Goal: Navigation & Orientation: Go to known website

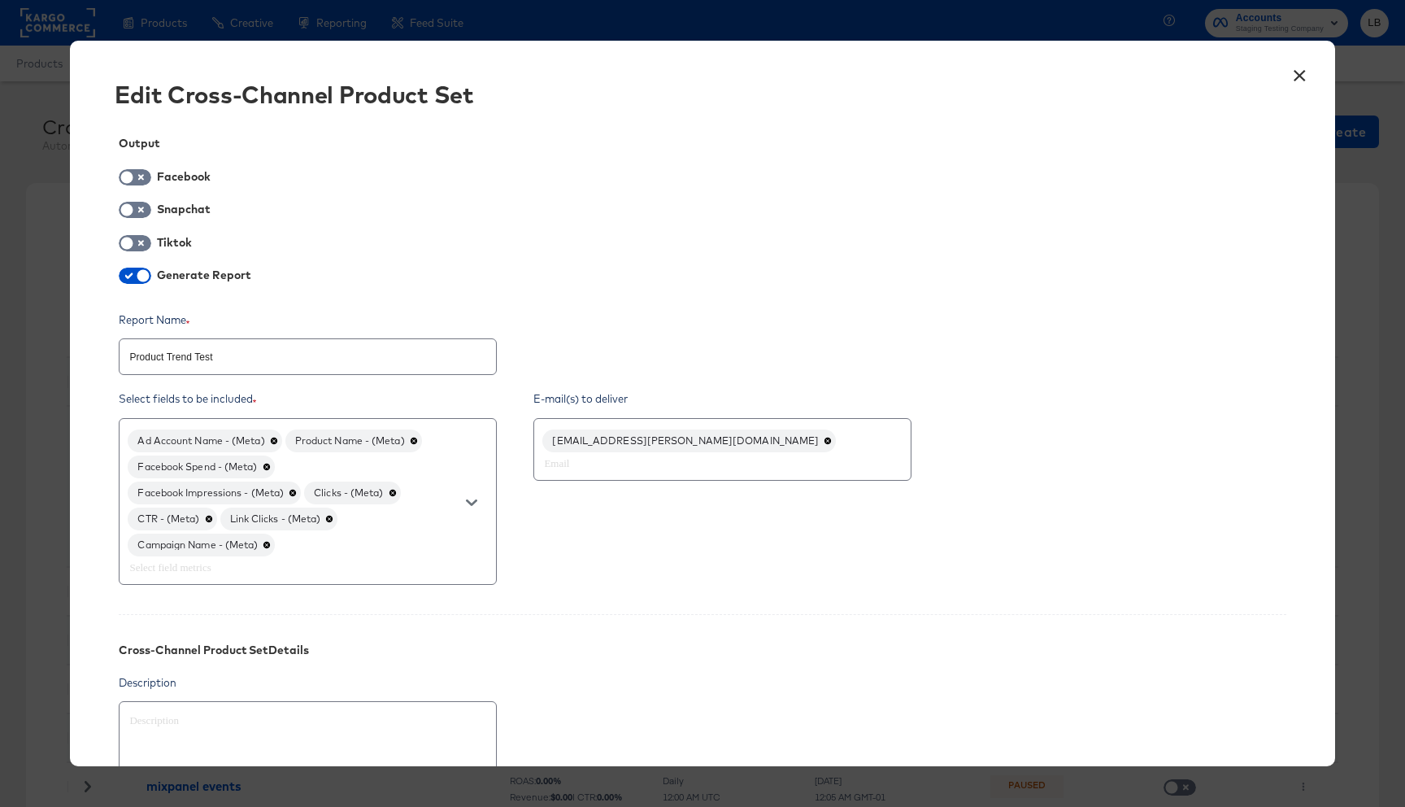
scroll to position [102, 0]
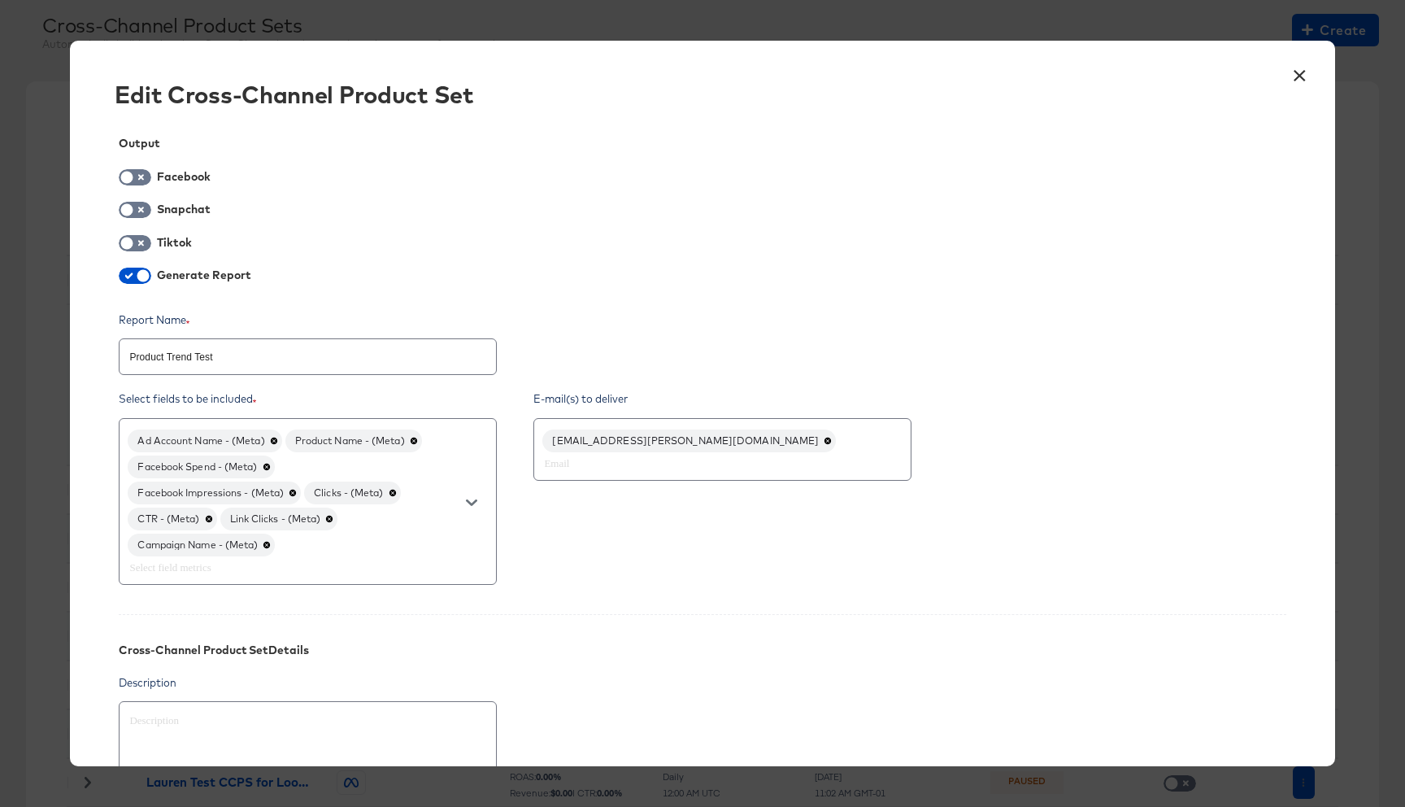
click at [1299, 79] on button "×" at bounding box center [1300, 71] width 29 height 29
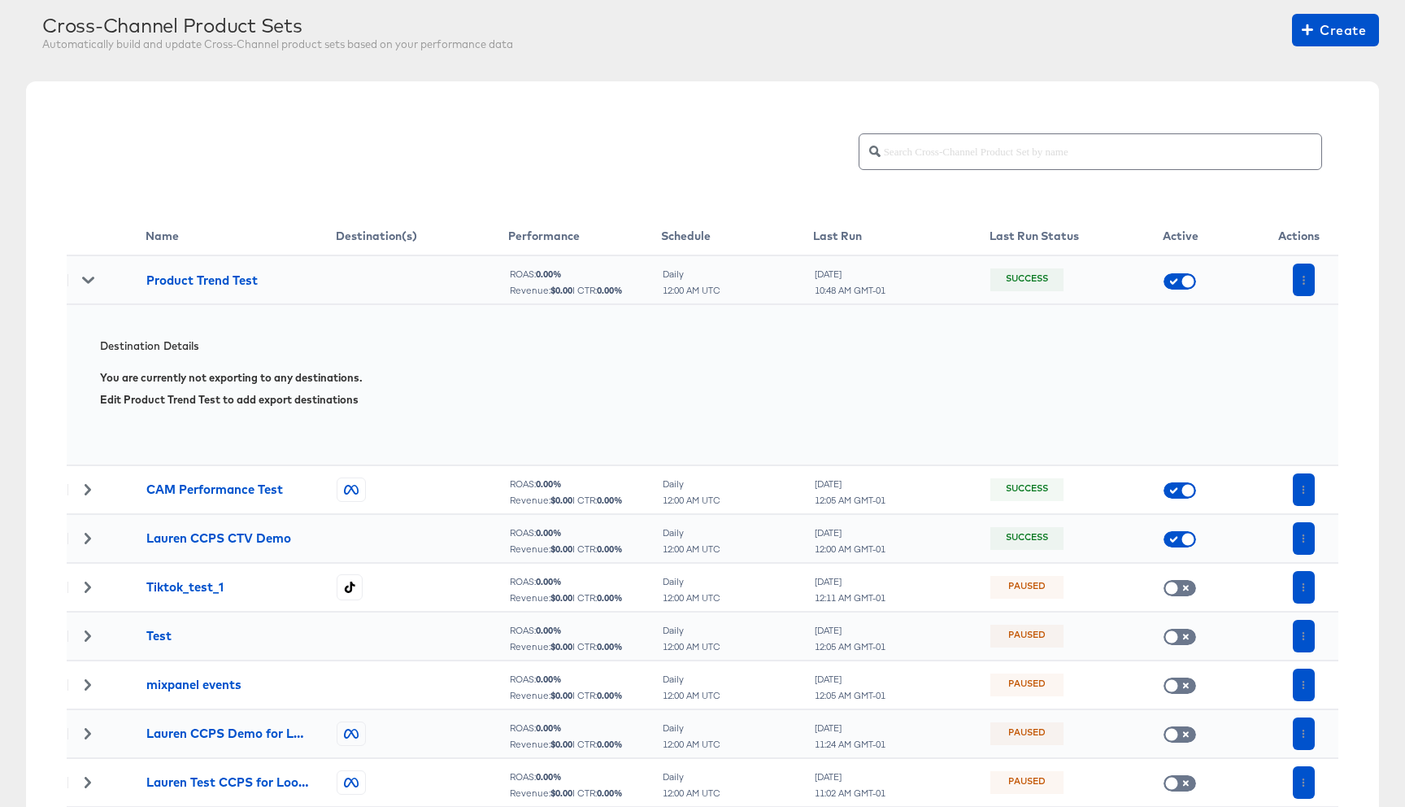
scroll to position [0, 0]
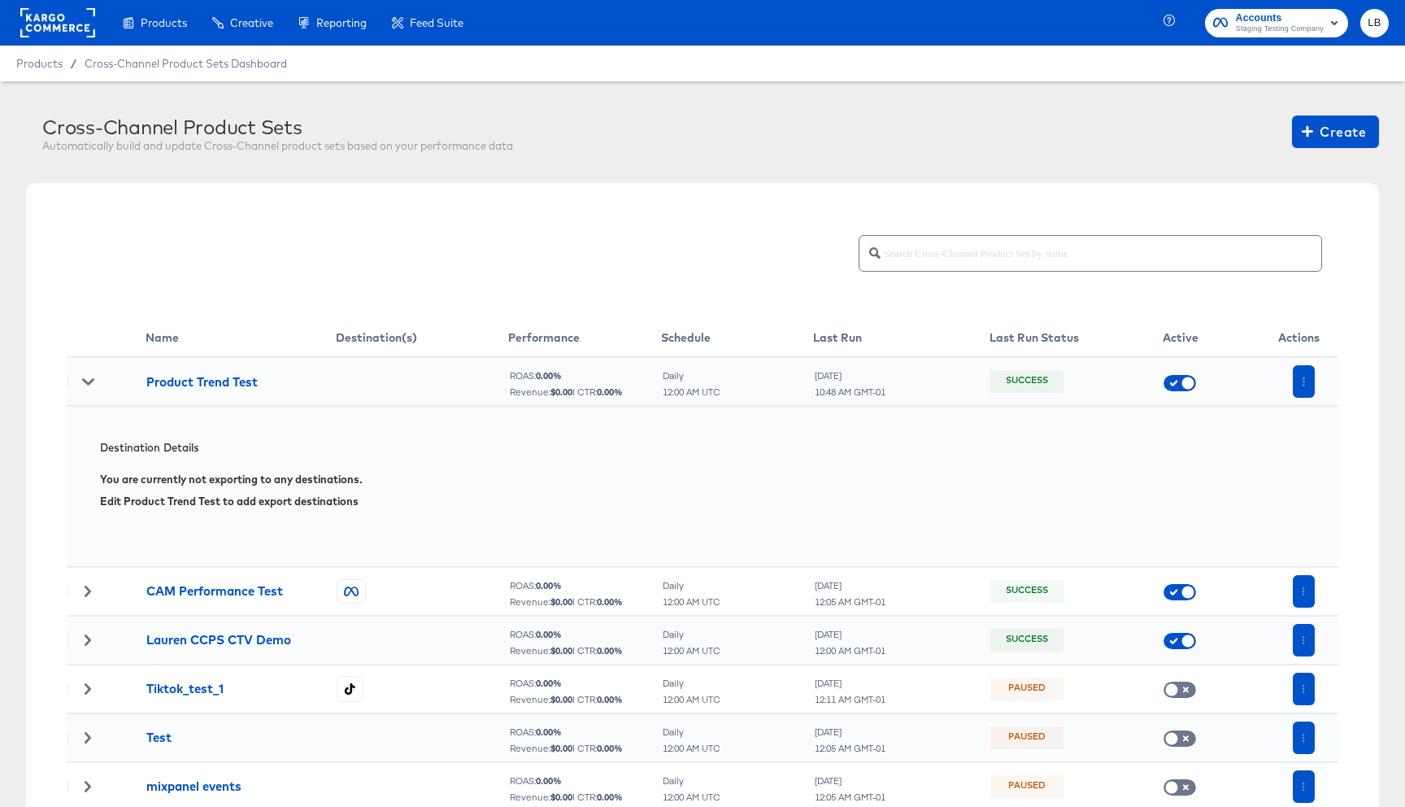
click at [1330, 20] on rect "button" at bounding box center [1335, 23] width 20 height 20
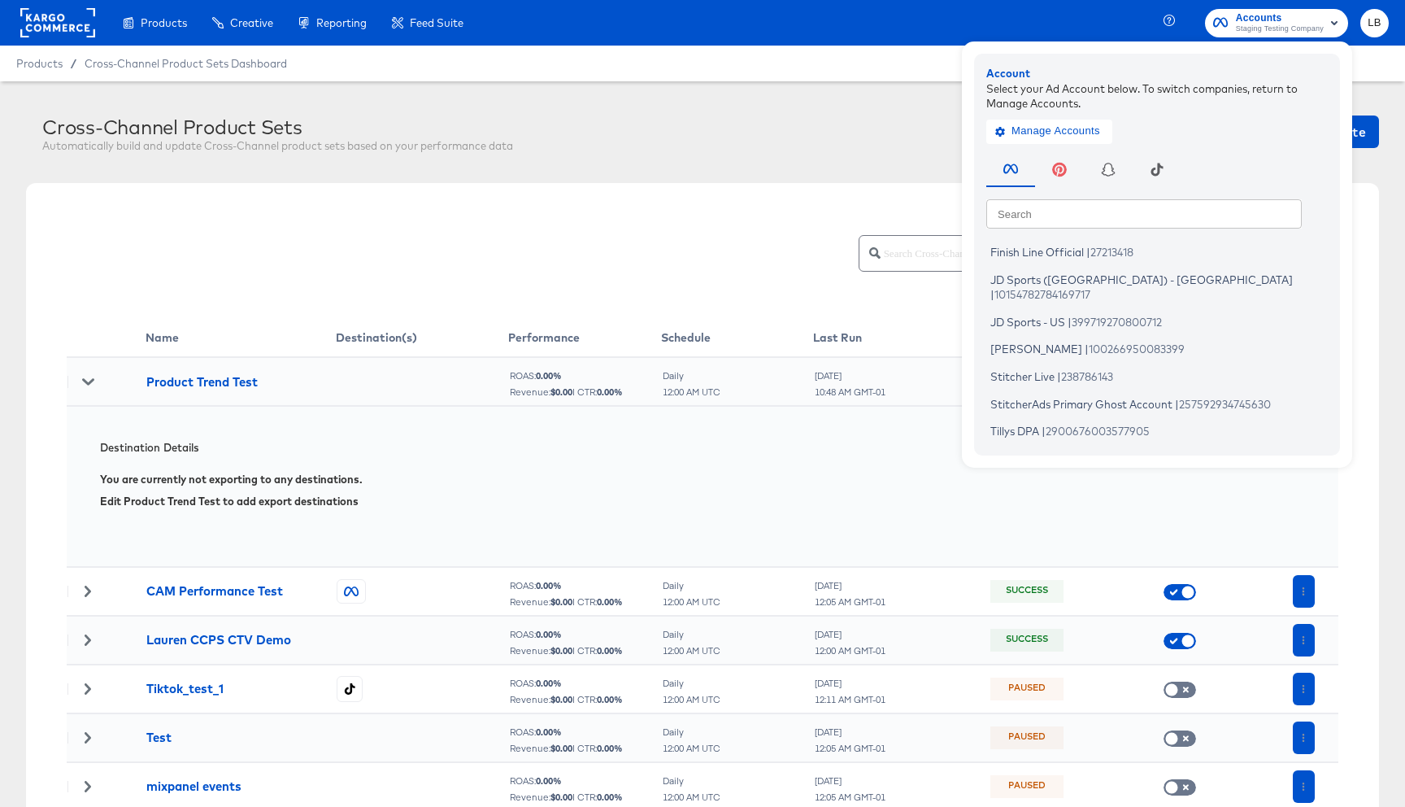
click at [47, 27] on rect at bounding box center [57, 22] width 75 height 29
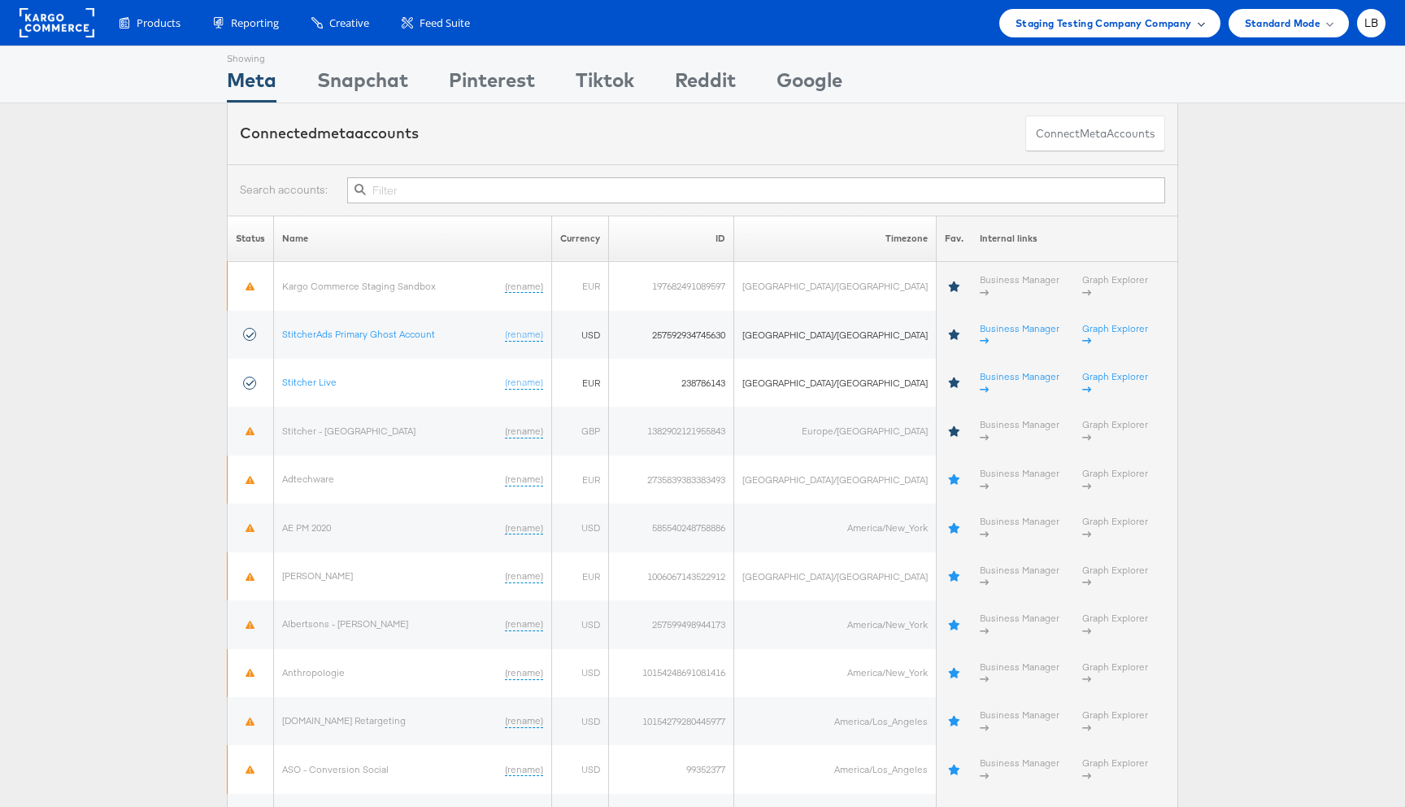
click at [1174, 18] on span "Staging Testing Company Company" at bounding box center [1104, 23] width 176 height 17
